Goal: Check status: Check status

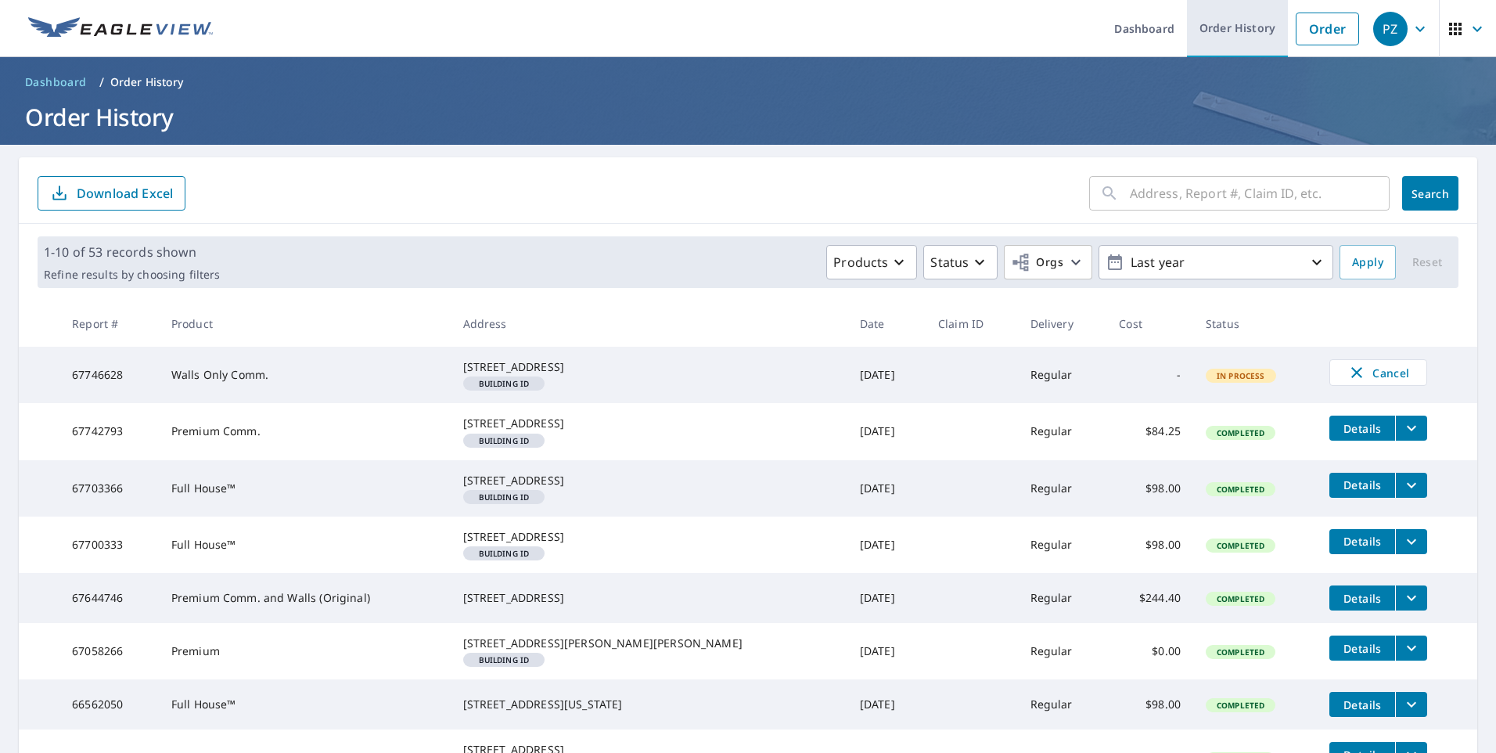
click at [1246, 41] on link "Order History" at bounding box center [1237, 28] width 101 height 57
